Goal: Task Accomplishment & Management: Use online tool/utility

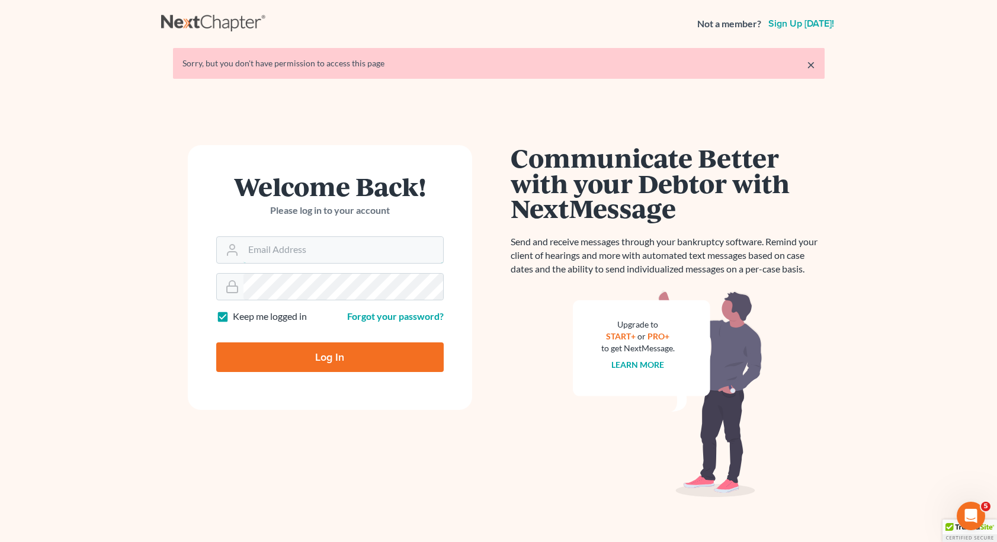
type input "[EMAIL_ADDRESS][DOMAIN_NAME]"
click at [329, 356] on input "Log In" at bounding box center [330, 357] width 228 height 30
type input "Thinking..."
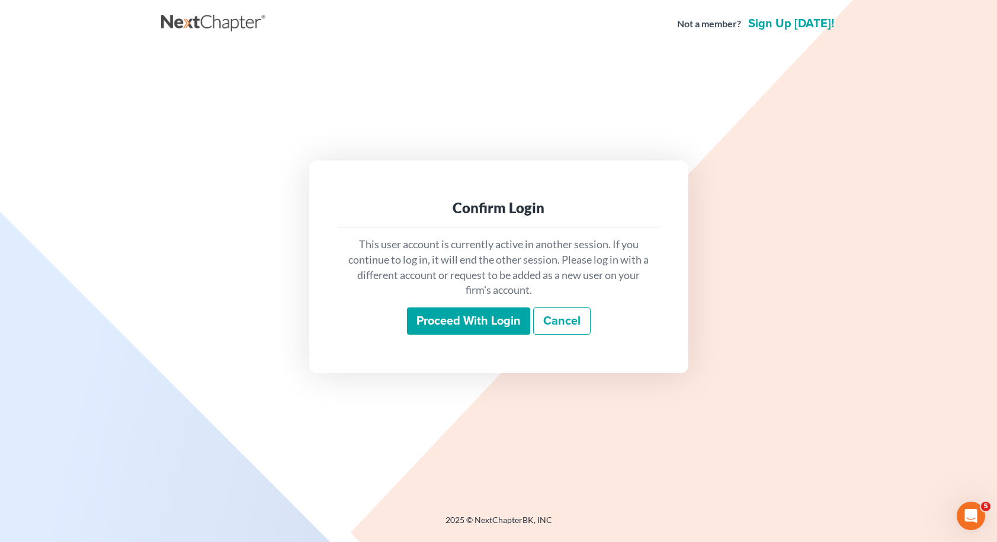
click at [489, 312] on input "Proceed with login" at bounding box center [468, 321] width 123 height 27
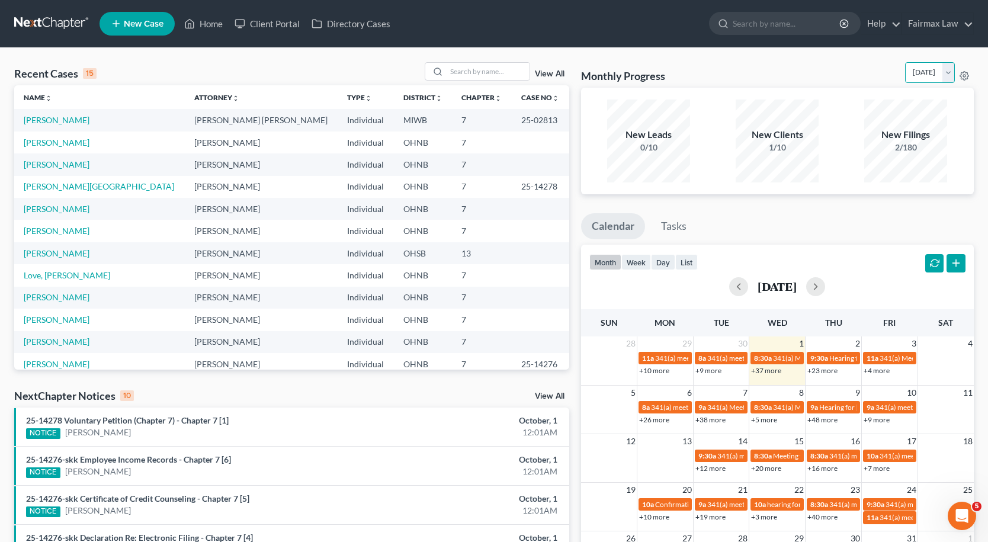
select select "1"
